Goal: Task Accomplishment & Management: Manage account settings

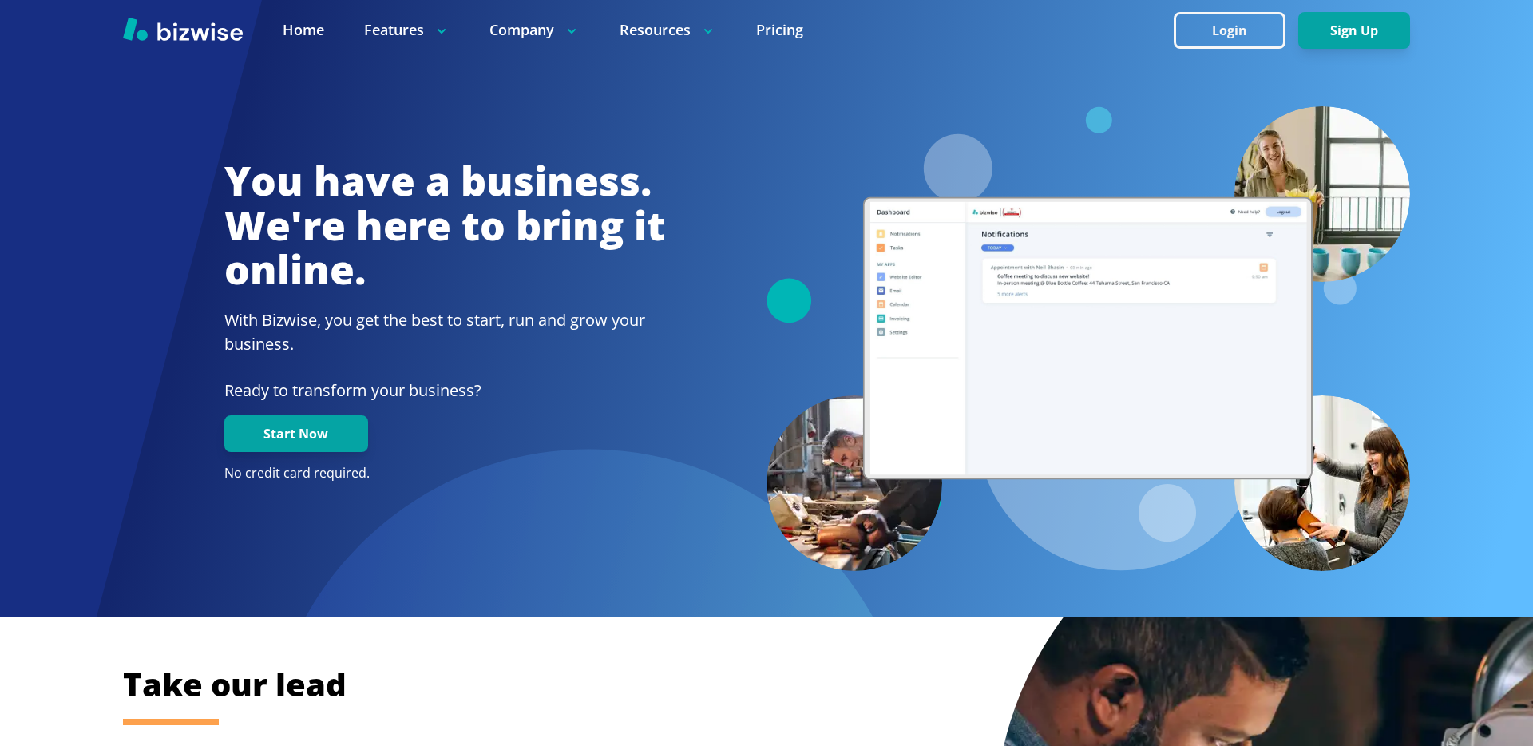
click at [1260, 57] on div at bounding box center [766, 30] width 1533 height 60
click at [1249, 26] on button "Login" at bounding box center [1229, 30] width 112 height 37
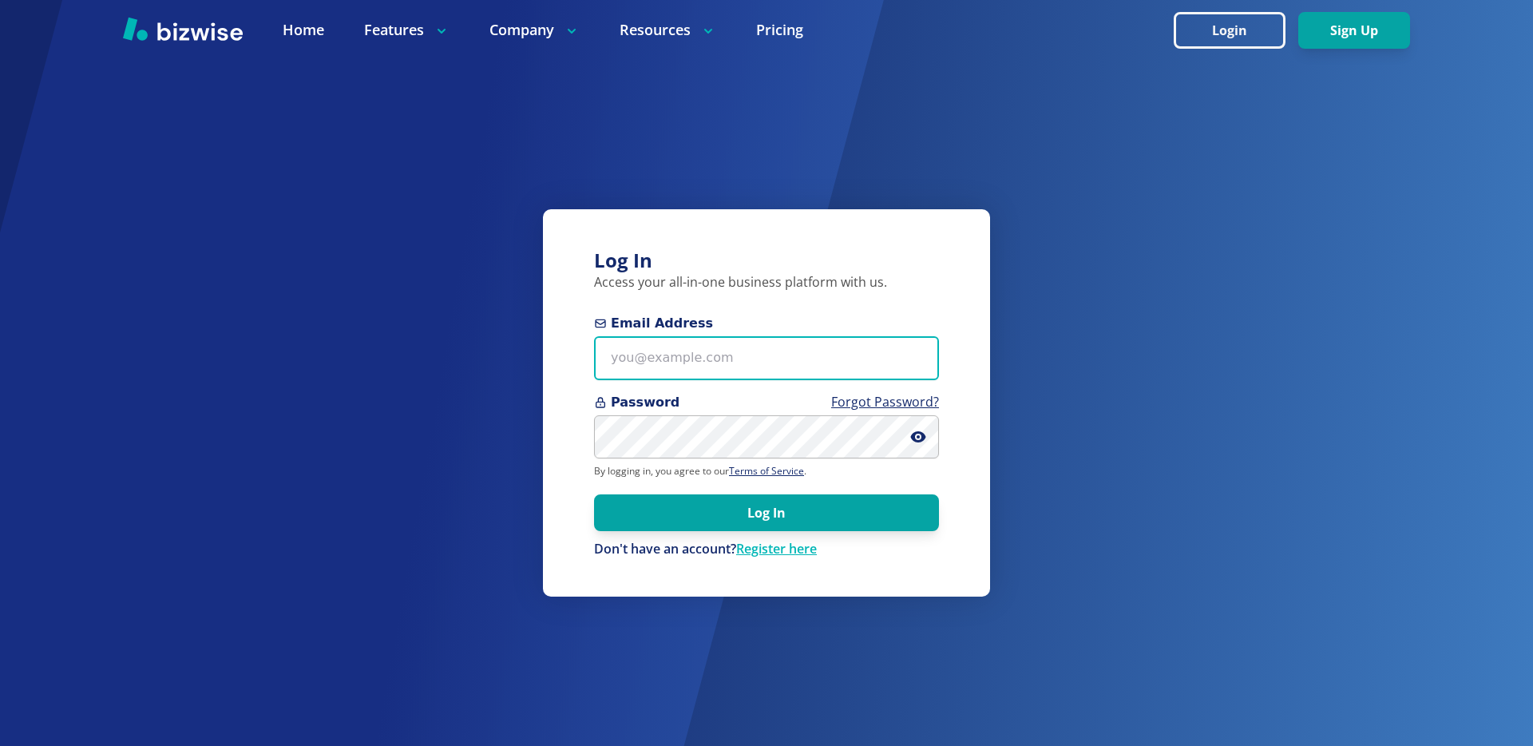
click at [667, 362] on input "Email Address" at bounding box center [766, 358] width 345 height 44
paste input "[EMAIL_ADDRESS][DOMAIN_NAME]"
type input "[EMAIL_ADDRESS][DOMAIN_NAME]"
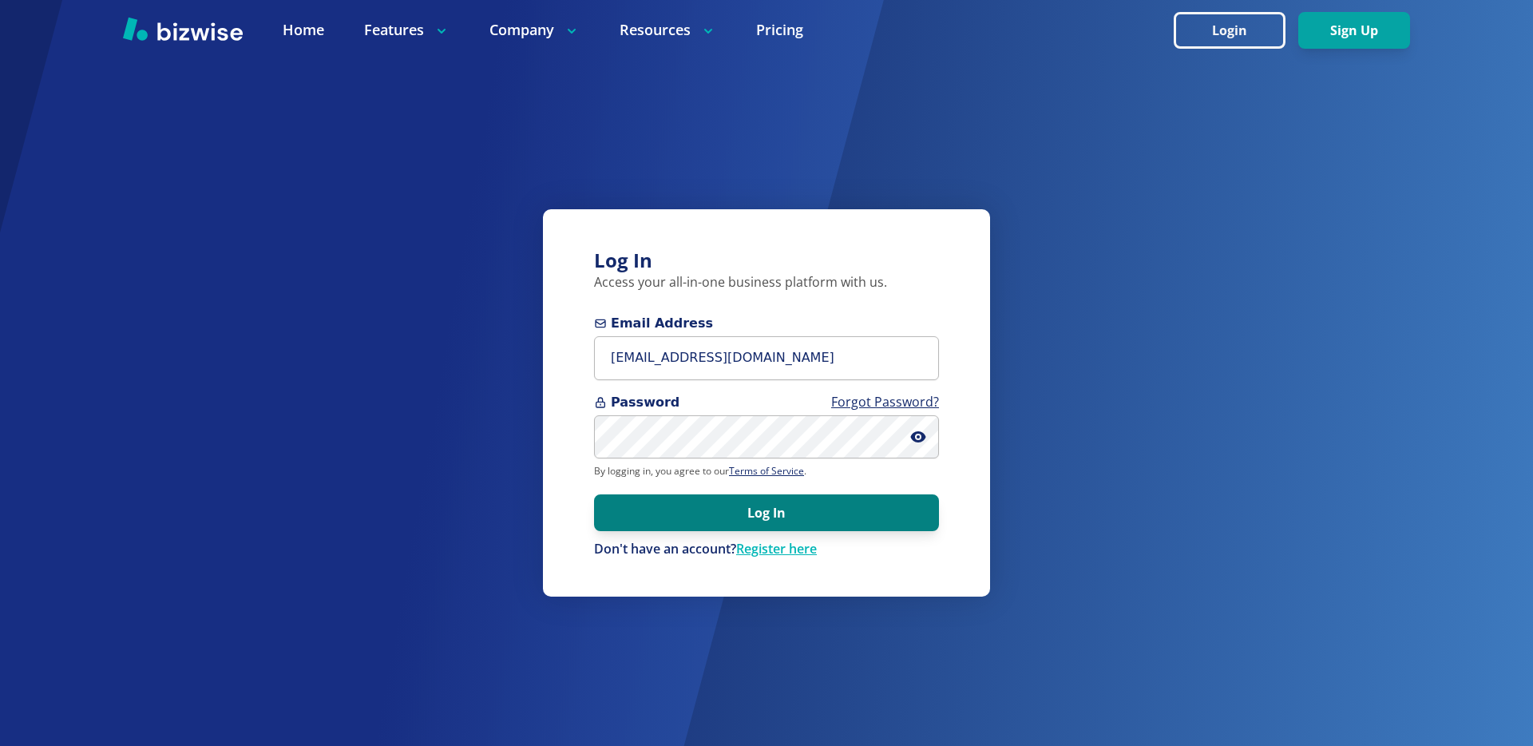
click at [670, 517] on button "Log In" at bounding box center [766, 512] width 345 height 37
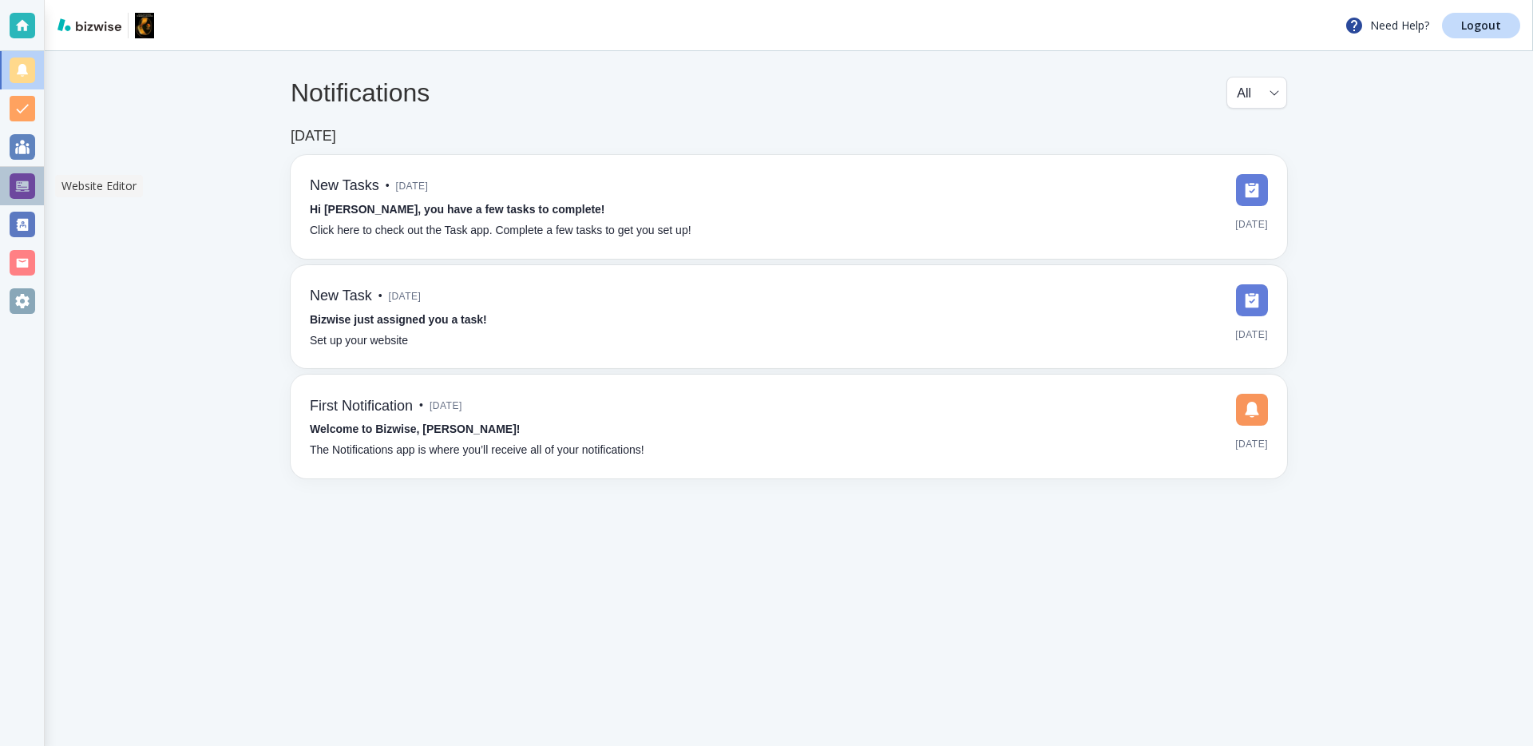
click at [27, 185] on div at bounding box center [23, 186] width 26 height 26
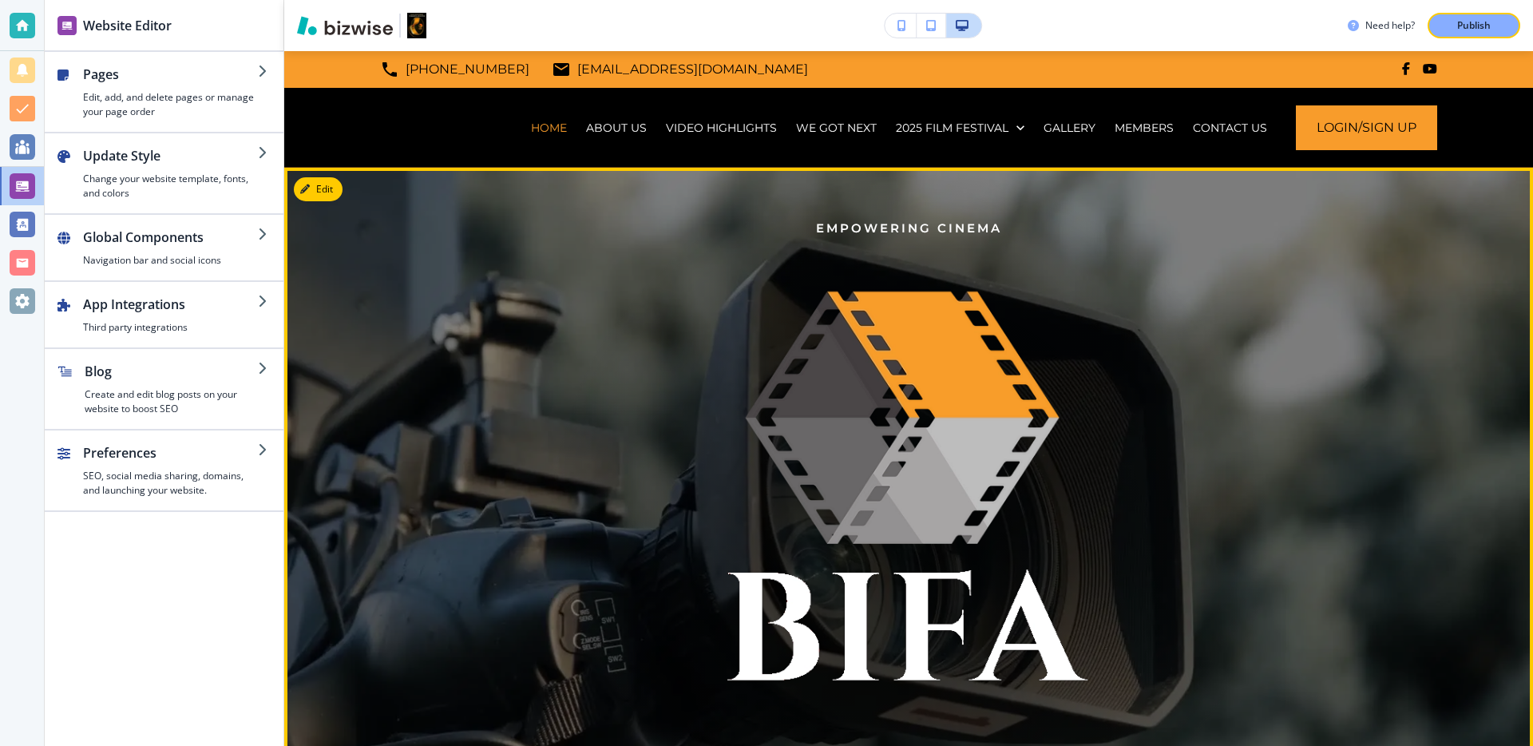
click at [666, 291] on p at bounding box center [908, 491] width 875 height 475
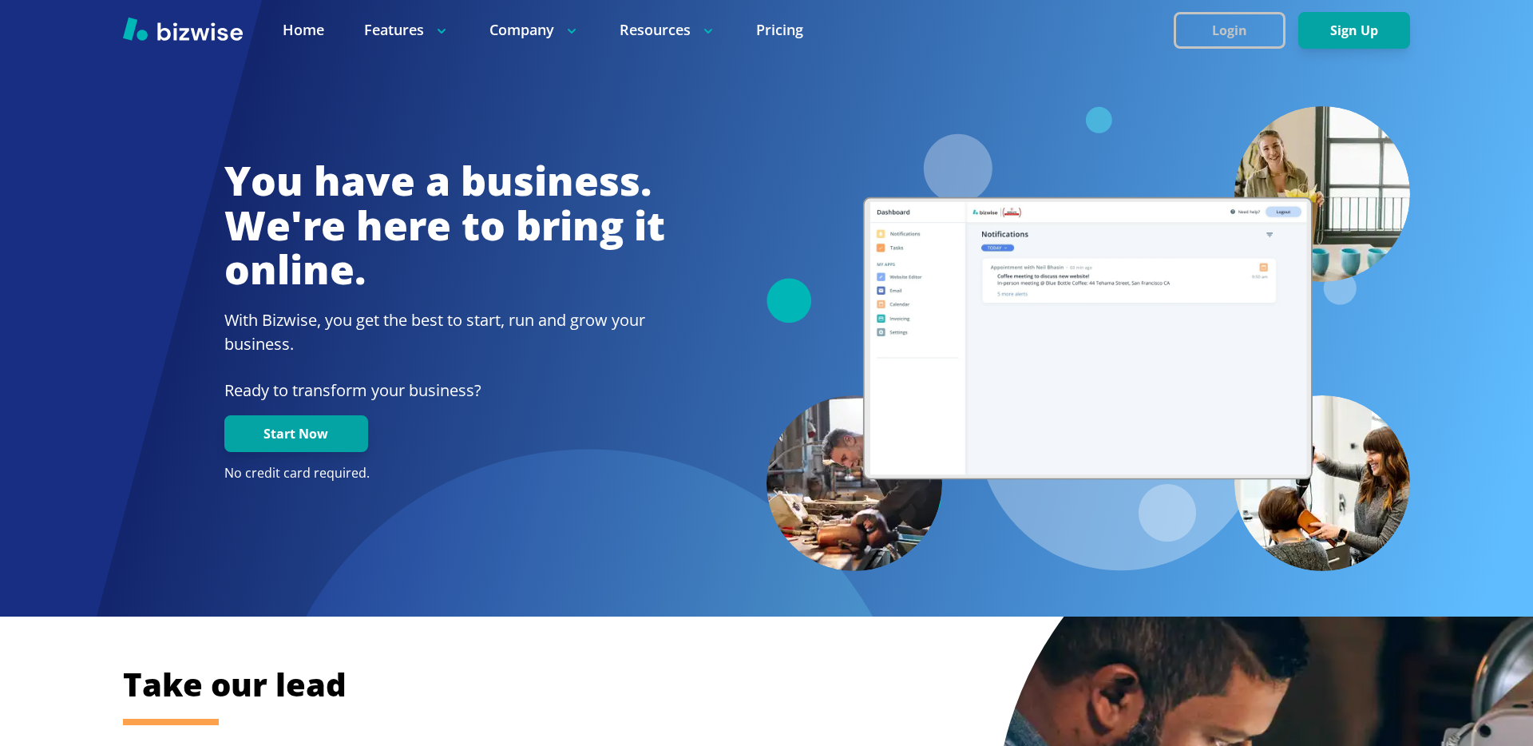
click at [1209, 33] on button "Login" at bounding box center [1229, 30] width 112 height 37
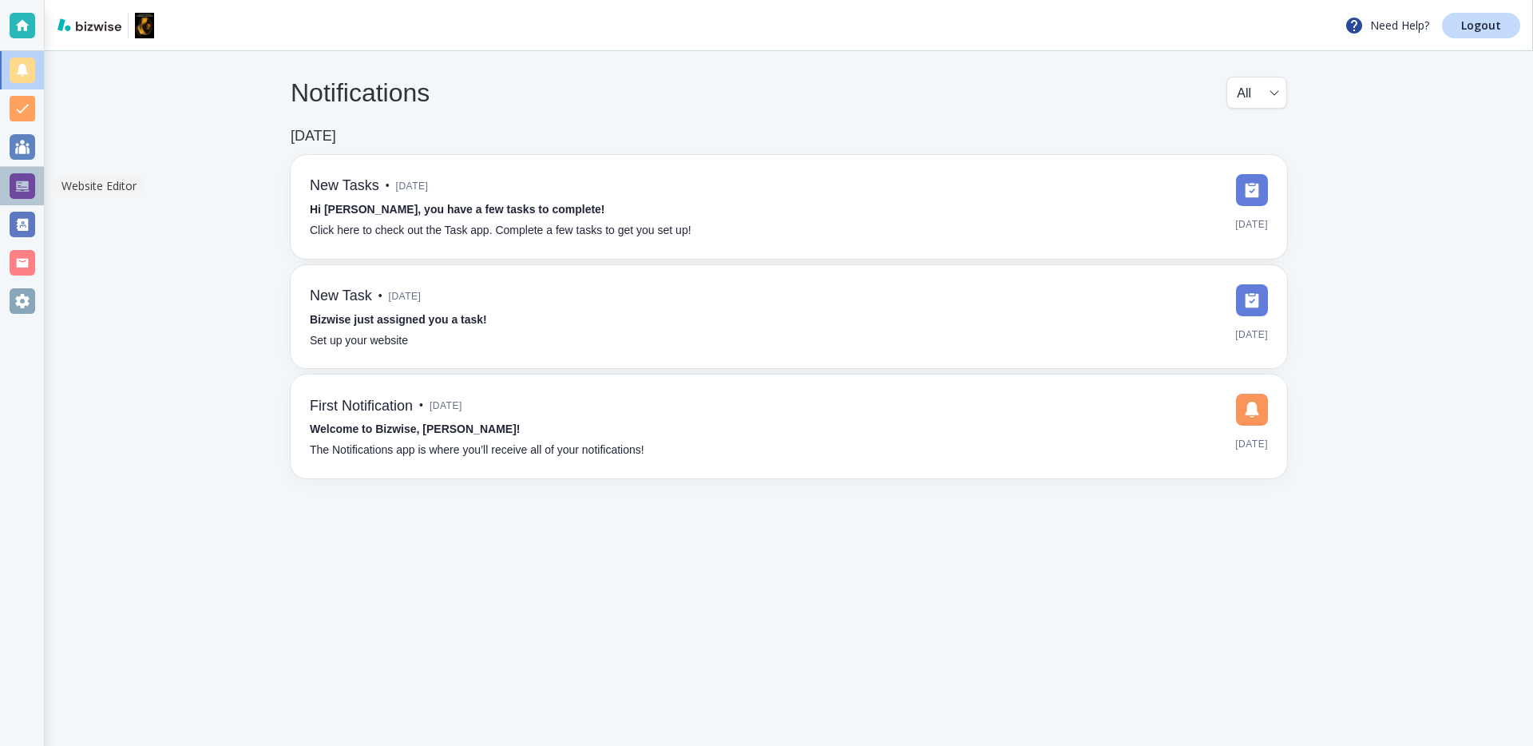
click at [26, 185] on div at bounding box center [23, 186] width 26 height 26
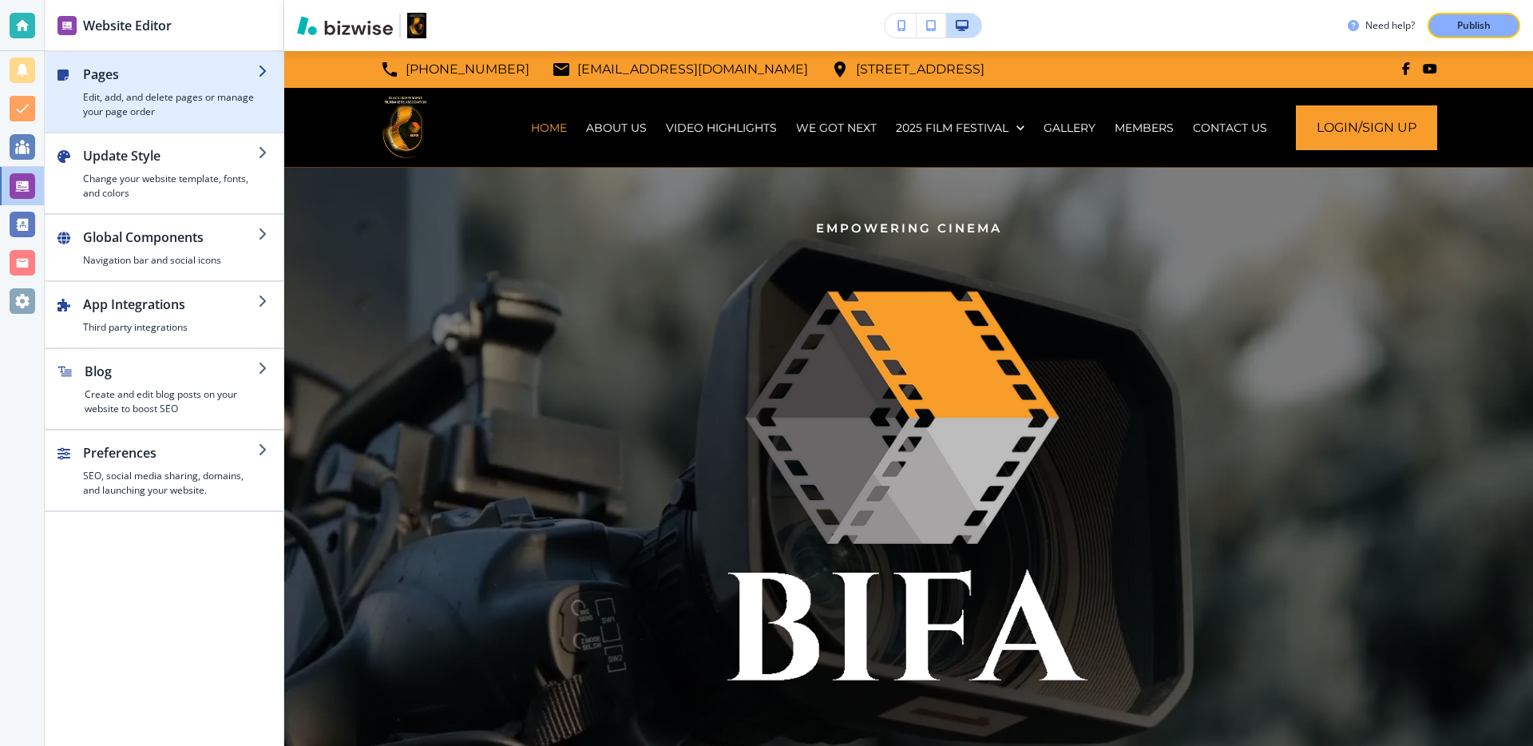
click at [206, 82] on h2 "Pages" at bounding box center [170, 74] width 175 height 19
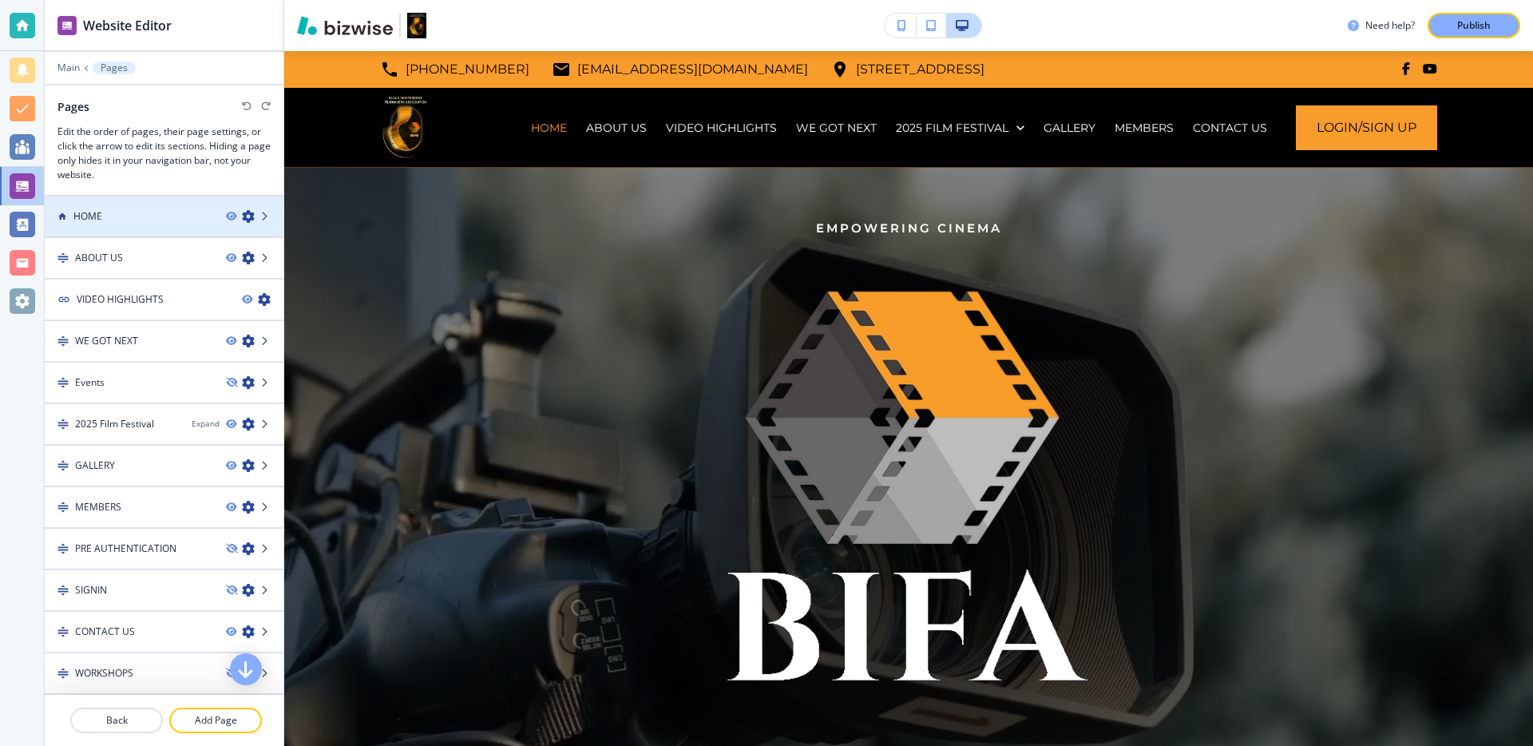
click at [138, 209] on div "HOME" at bounding box center [129, 216] width 168 height 14
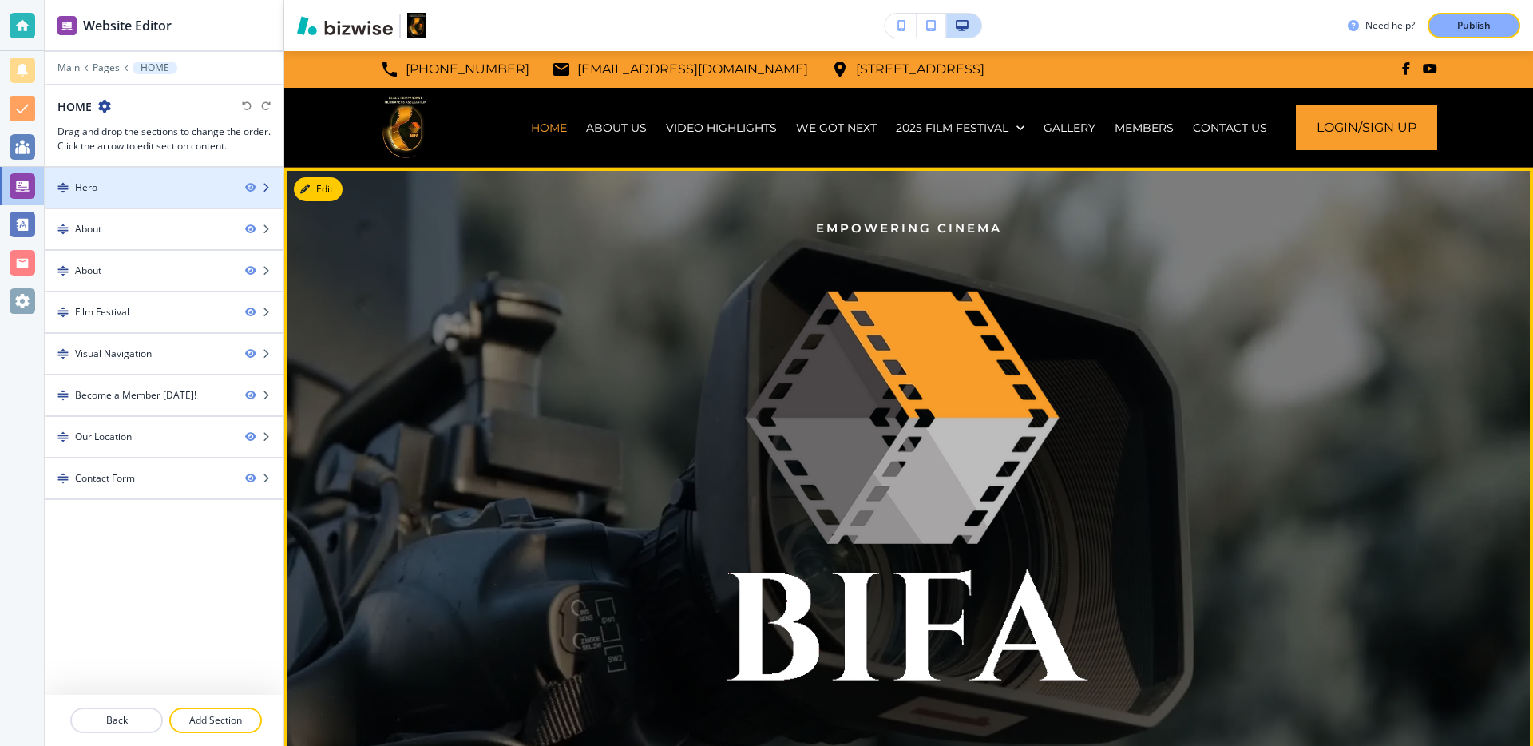
click at [149, 191] on div "Hero" at bounding box center [139, 187] width 188 height 14
